Goal: Entertainment & Leisure: Consume media (video, audio)

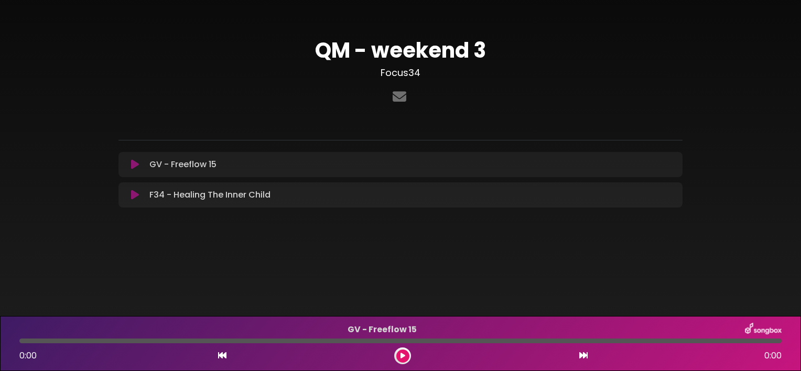
click at [134, 162] on icon at bounding box center [135, 164] width 8 height 10
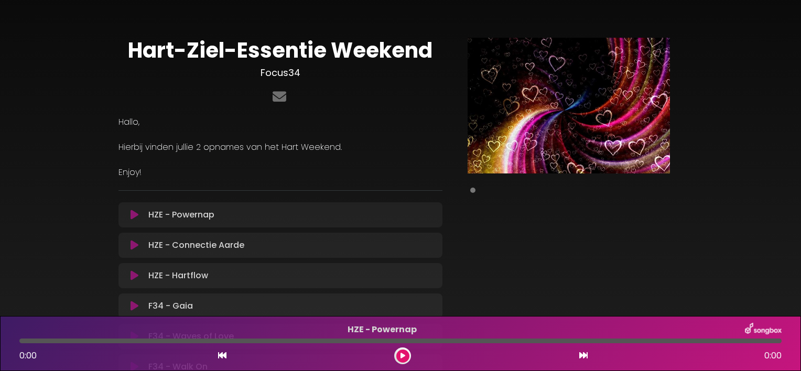
click at [139, 212] on button at bounding box center [134, 215] width 19 height 10
